Goal: Task Accomplishment & Management: Manage account settings

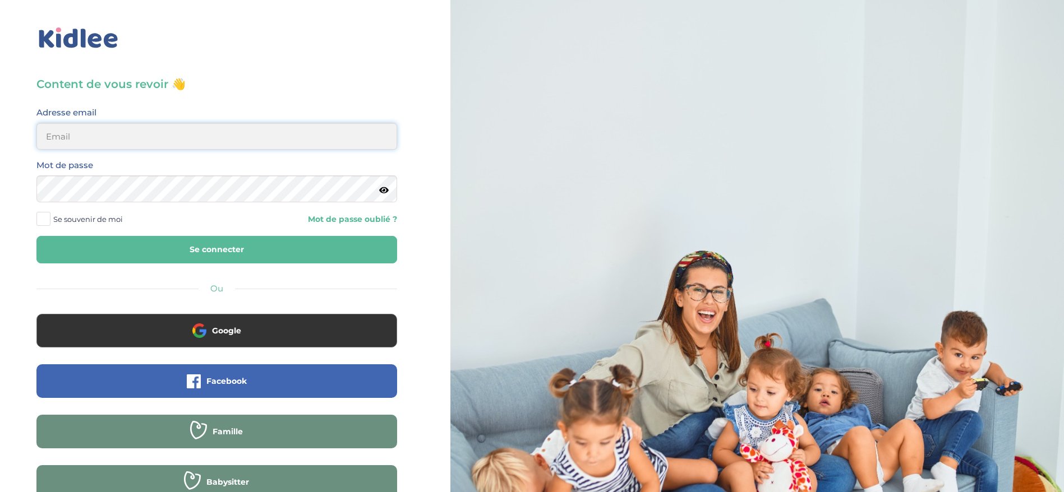
type input "ferial@kidlee.fr"
click at [202, 253] on button "Se connecter" at bounding box center [216, 249] width 361 height 27
type input "[EMAIL_ADDRESS][DOMAIN_NAME]"
click at [213, 255] on button "Se connecter" at bounding box center [216, 249] width 361 height 27
